Goal: Navigation & Orientation: Find specific page/section

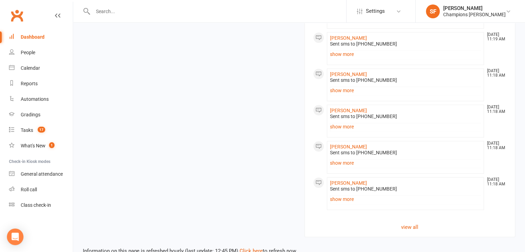
scroll to position [717, 0]
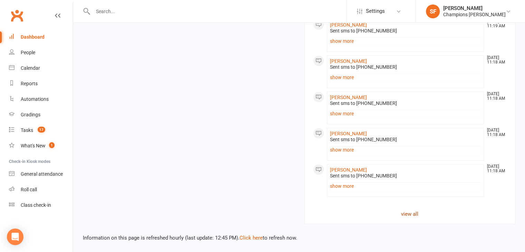
click at [409, 212] on link "view all" at bounding box center [410, 214] width 194 height 8
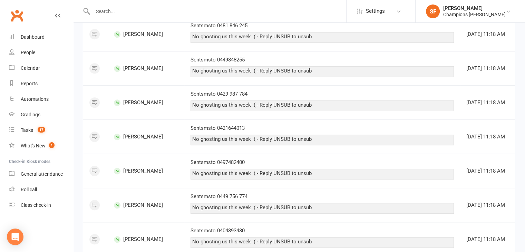
scroll to position [695, 0]
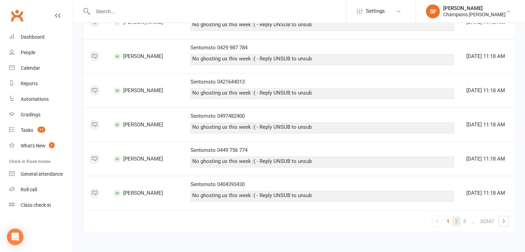
click at [456, 221] on link "2" at bounding box center [456, 222] width 8 height 10
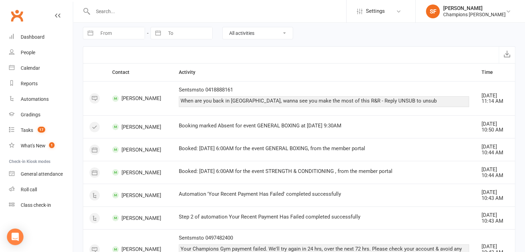
scroll to position [0, 0]
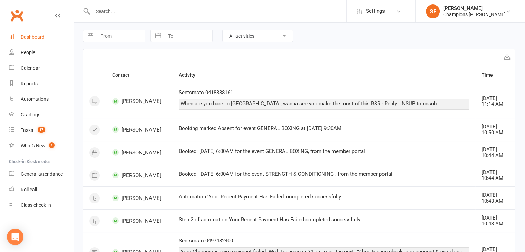
click at [46, 39] on link "Dashboard" at bounding box center [41, 37] width 64 height 16
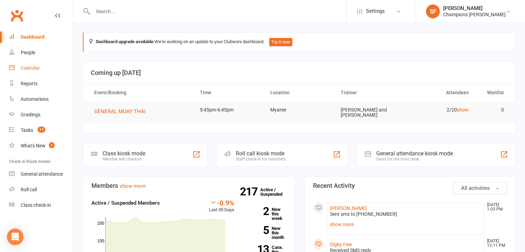
click at [44, 68] on link "Calendar" at bounding box center [41, 68] width 64 height 16
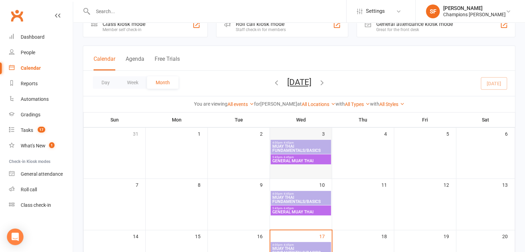
scroll to position [69, 0]
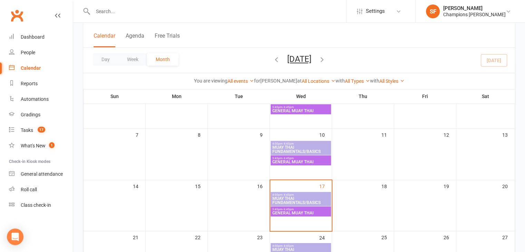
click at [290, 197] on span "MUAY THAI FUNDAMENTALS/BASICS" at bounding box center [301, 201] width 58 height 8
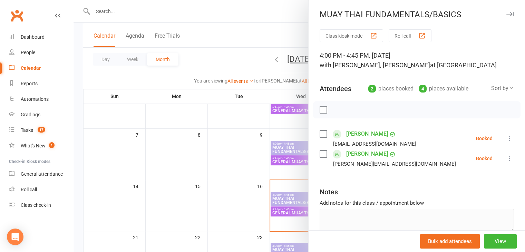
click at [277, 196] on div at bounding box center [299, 126] width 452 height 252
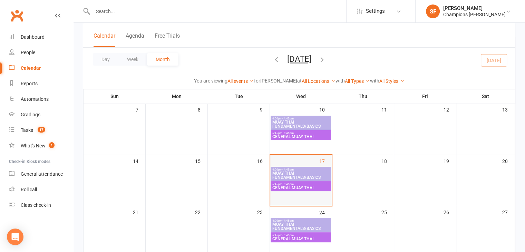
scroll to position [104, 0]
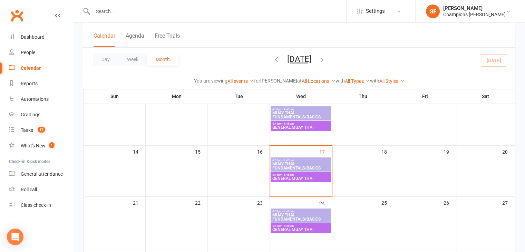
click at [284, 179] on span "GENERAL MUAY THAI" at bounding box center [301, 178] width 58 height 4
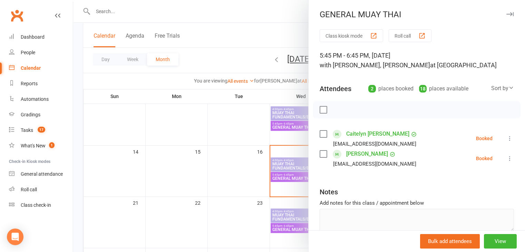
click at [268, 171] on div at bounding box center [299, 126] width 452 height 252
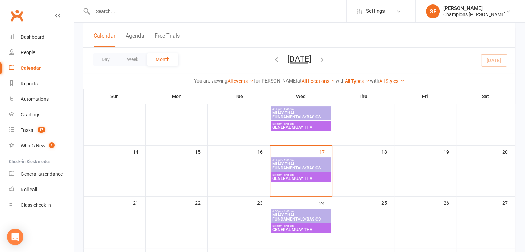
click at [274, 163] on span "MUAY THAI FUNDAMENTALS/BASICS" at bounding box center [301, 166] width 58 height 8
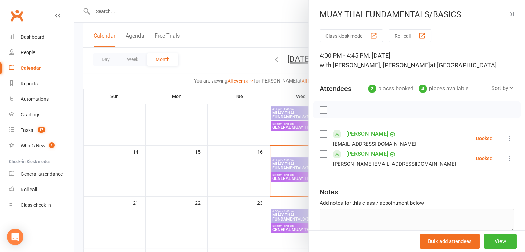
click at [274, 163] on div at bounding box center [299, 126] width 452 height 252
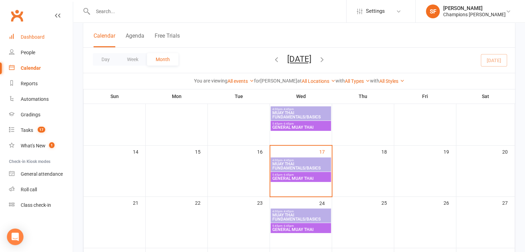
click at [24, 31] on link "Dashboard" at bounding box center [41, 37] width 64 height 16
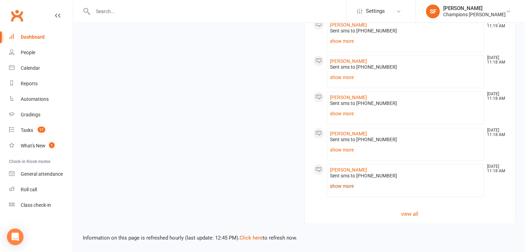
scroll to position [717, 0]
click at [405, 212] on link "view all" at bounding box center [410, 214] width 194 height 8
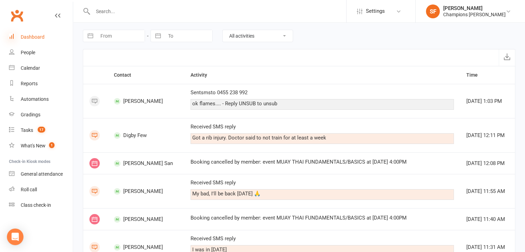
click at [10, 37] on icon at bounding box center [12, 37] width 6 height 6
